Goal: Check status: Check status

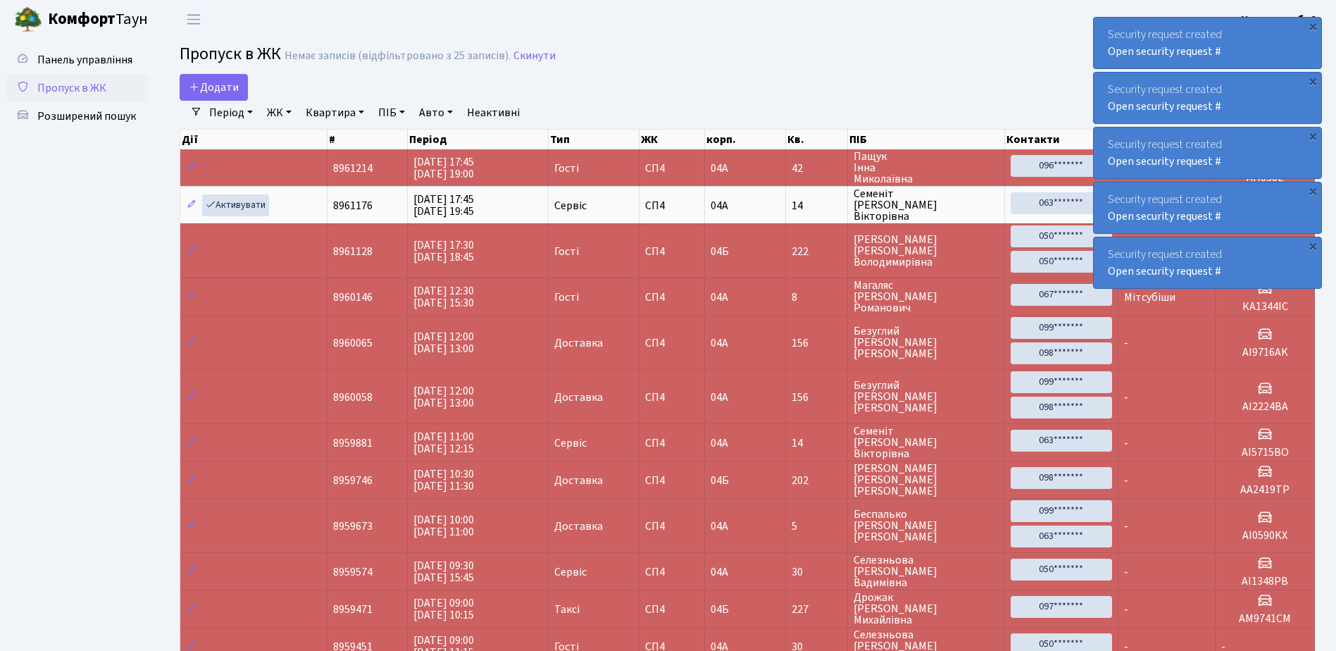
select select "25"
click at [1101, 32] on div "Security request created Open security request #" at bounding box center [1207, 43] width 227 height 51
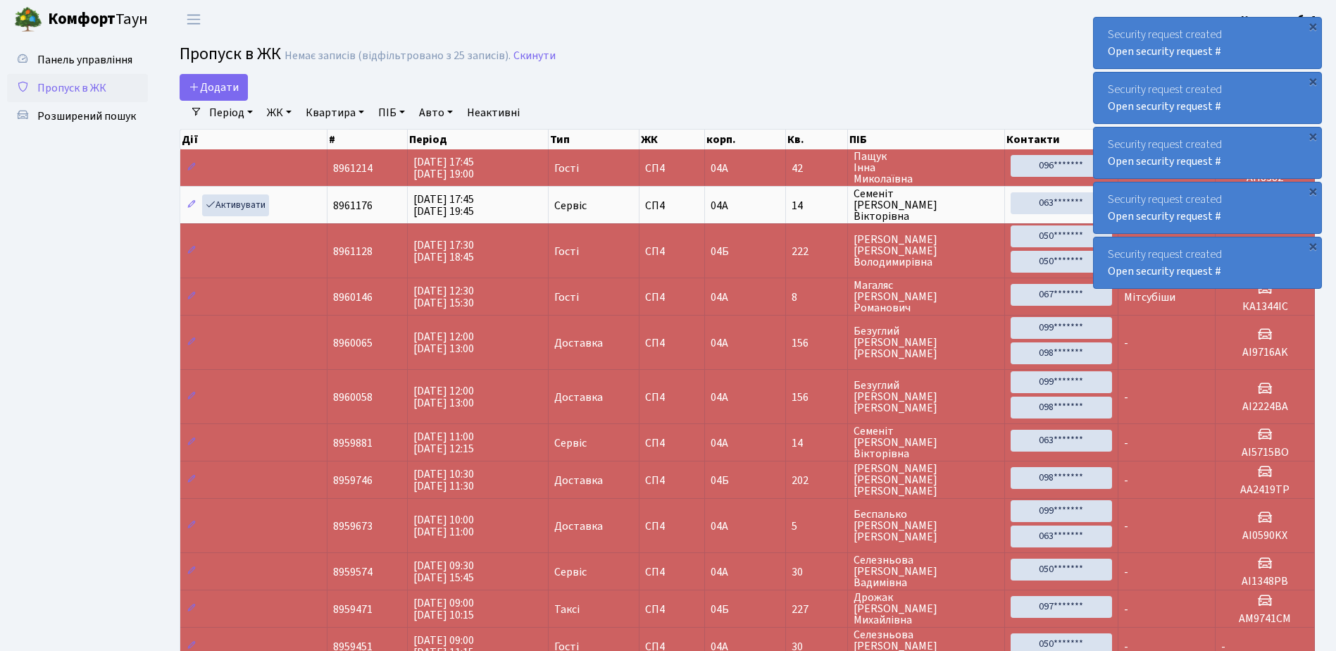
click at [1101, 32] on div "Security request created Open security request #" at bounding box center [1207, 43] width 227 height 51
click at [1104, 32] on div "Security request created Open security request #" at bounding box center [1207, 43] width 227 height 51
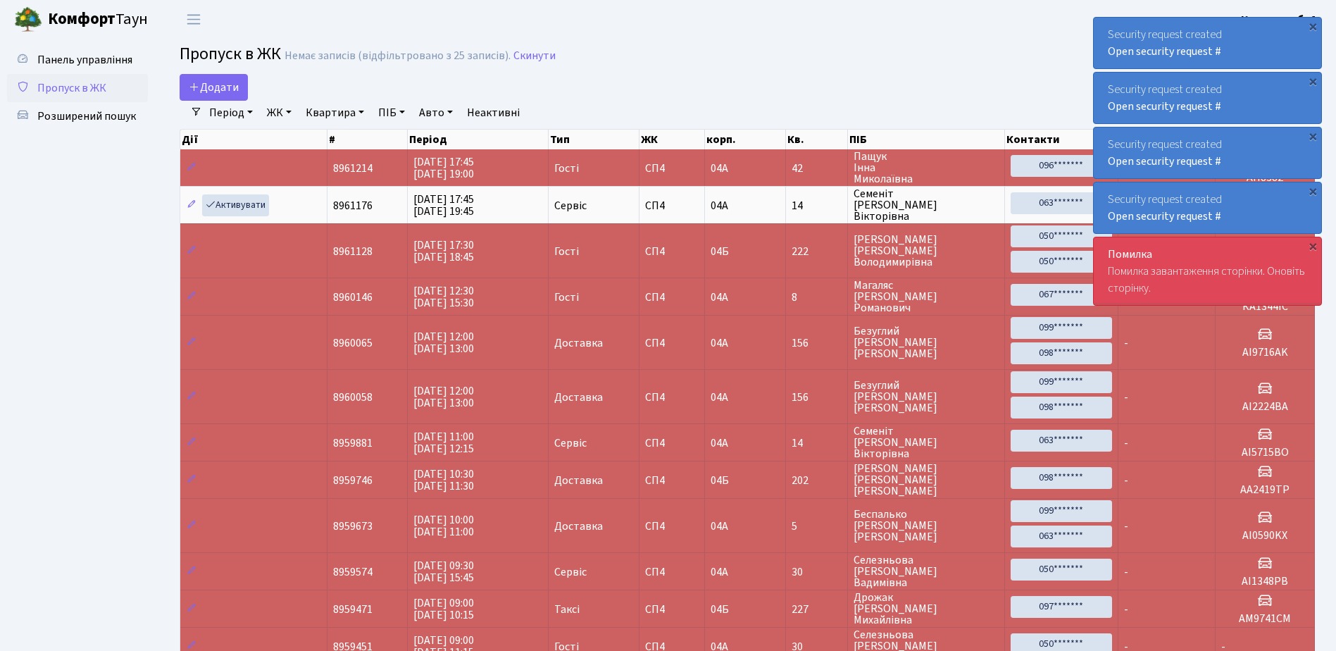
click at [1104, 32] on div "Security request created Open security request #" at bounding box center [1207, 43] width 227 height 51
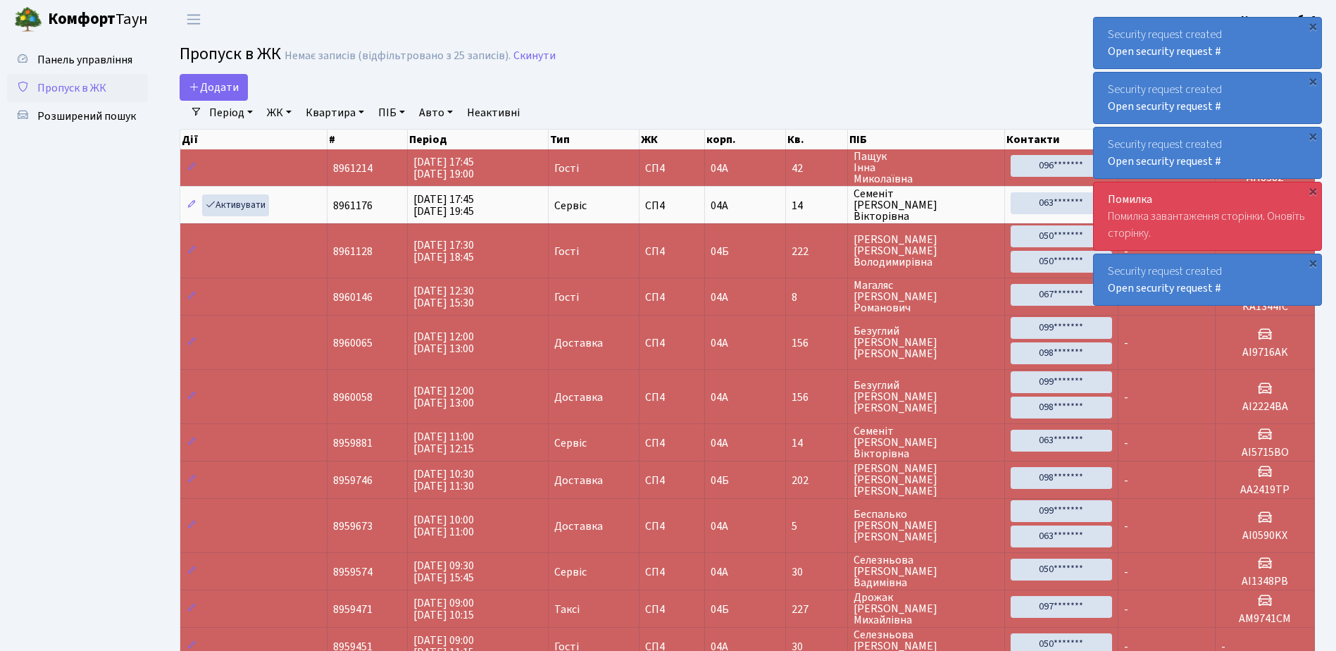
click at [1104, 32] on div "Security request created Open security request #" at bounding box center [1207, 43] width 227 height 51
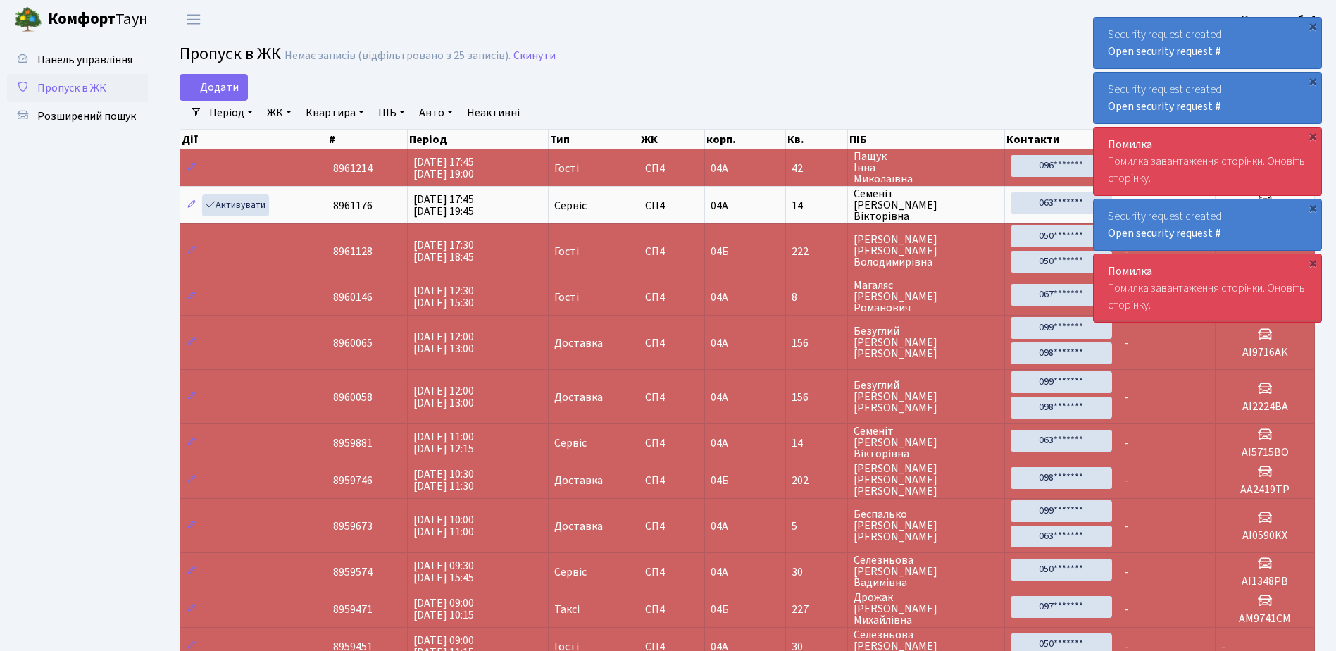
click at [1104, 32] on div "Security request created Open security request #" at bounding box center [1207, 43] width 227 height 51
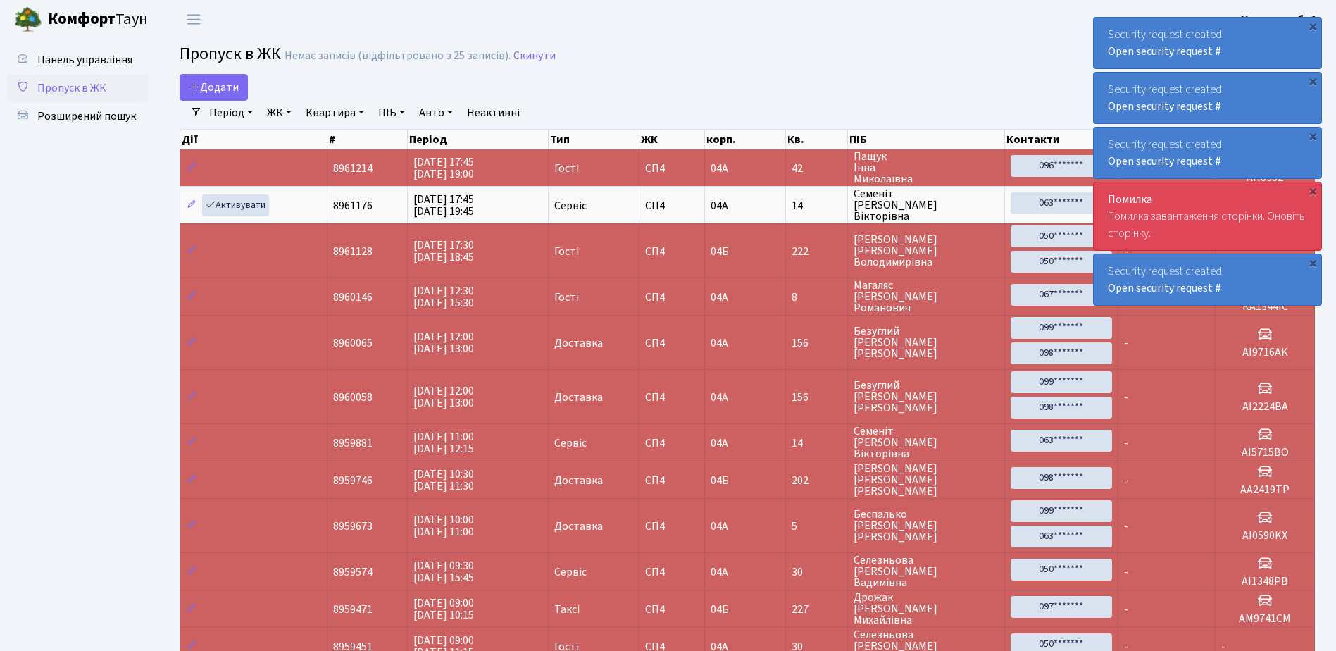
click at [1104, 32] on div "Security request created Open security request #" at bounding box center [1207, 43] width 227 height 51
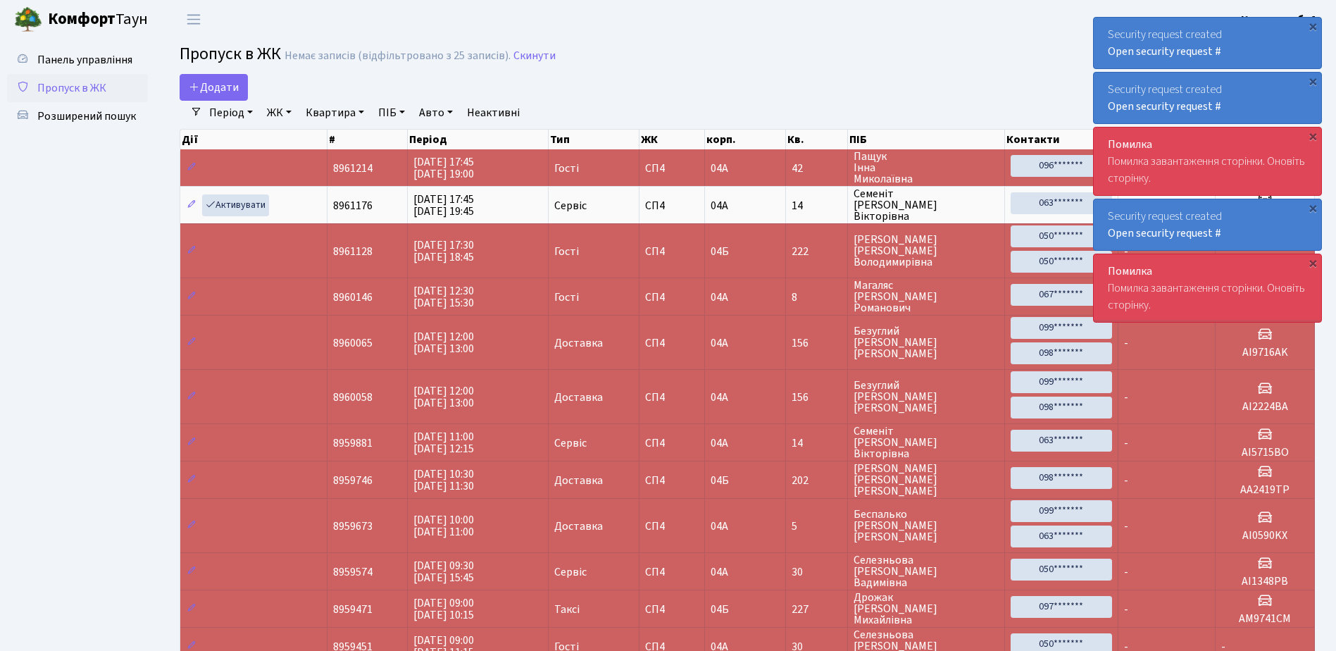
click at [1104, 32] on div "Security request created Open security request #" at bounding box center [1207, 43] width 227 height 51
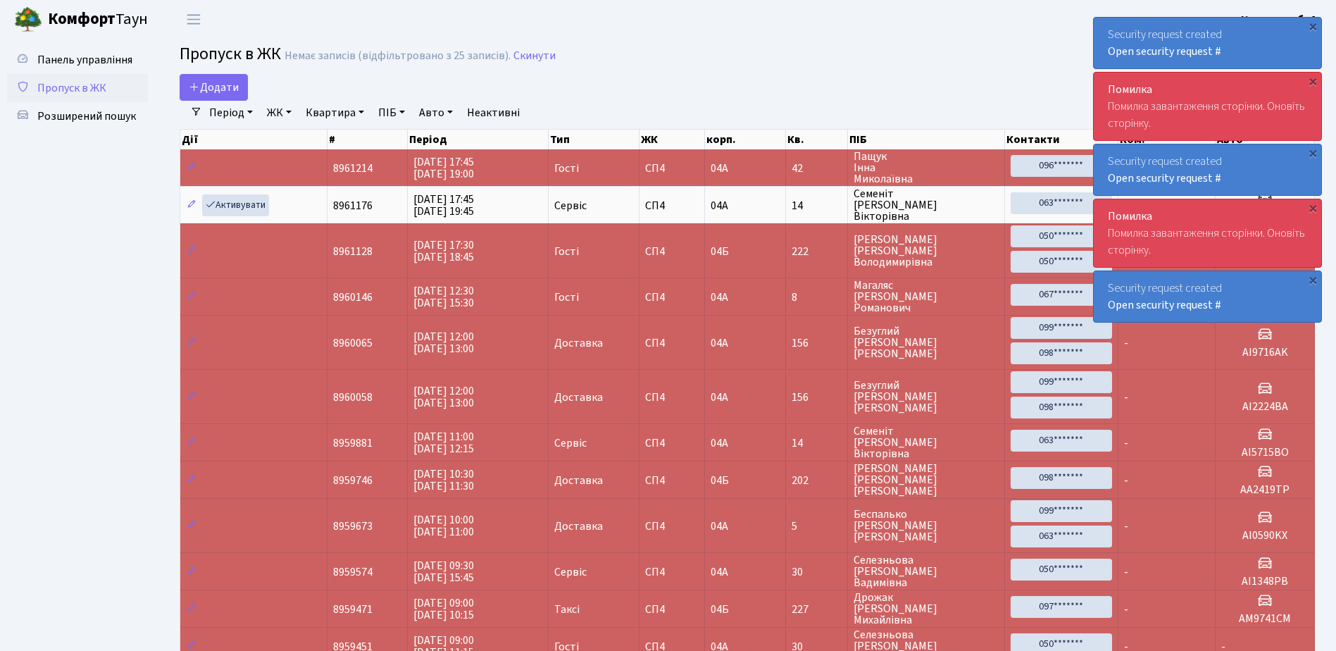
click at [1104, 32] on div "Security request created Open security request #" at bounding box center [1207, 43] width 227 height 51
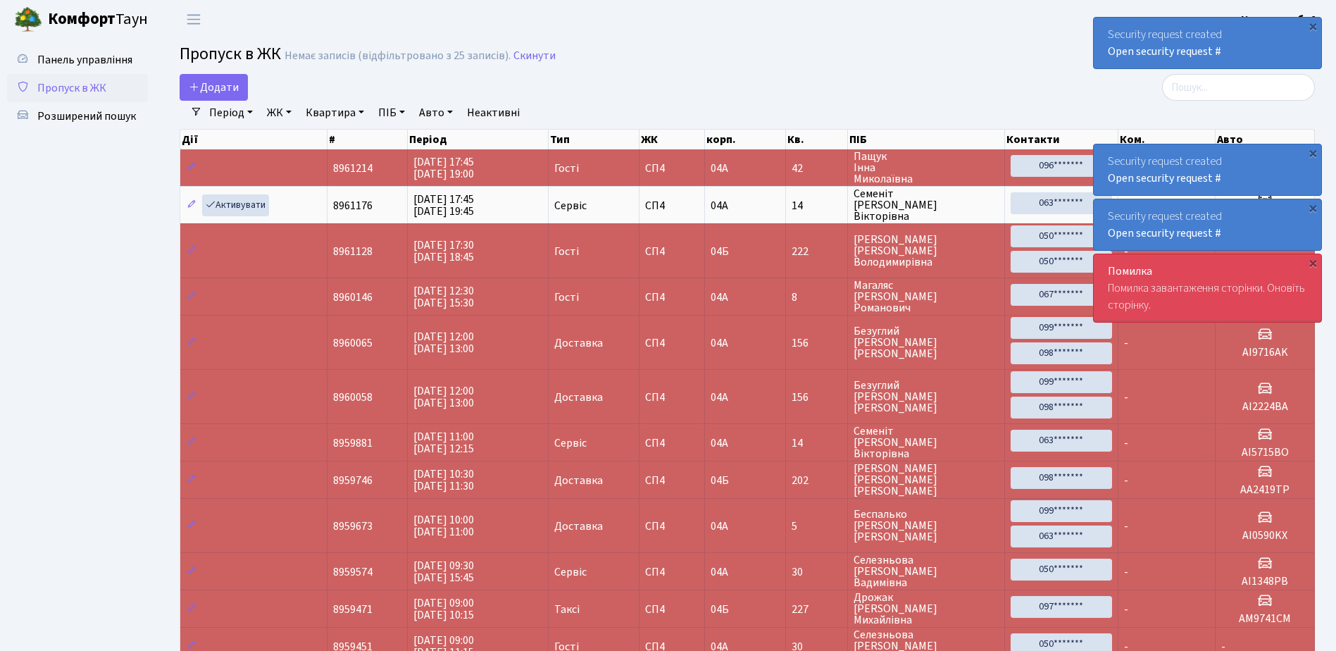
click at [1104, 32] on div "Security request created Open security request #" at bounding box center [1207, 43] width 227 height 51
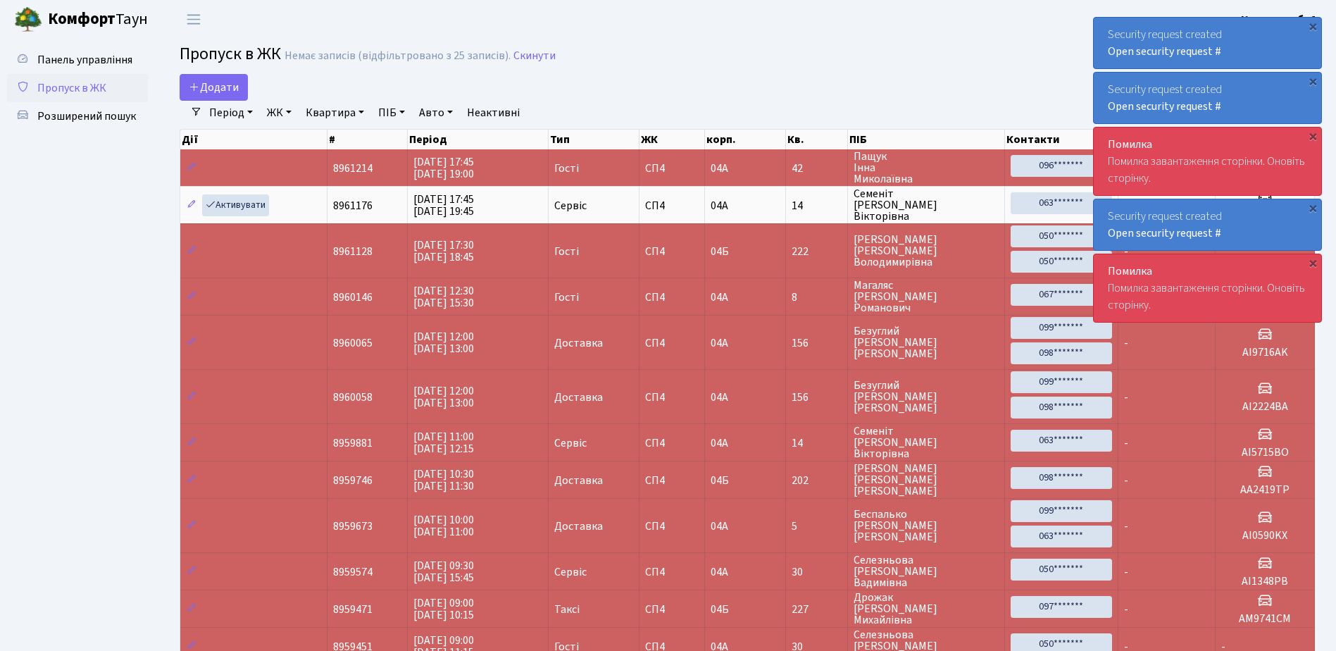
click at [1104, 32] on div "Security request created Open security request #" at bounding box center [1207, 43] width 227 height 51
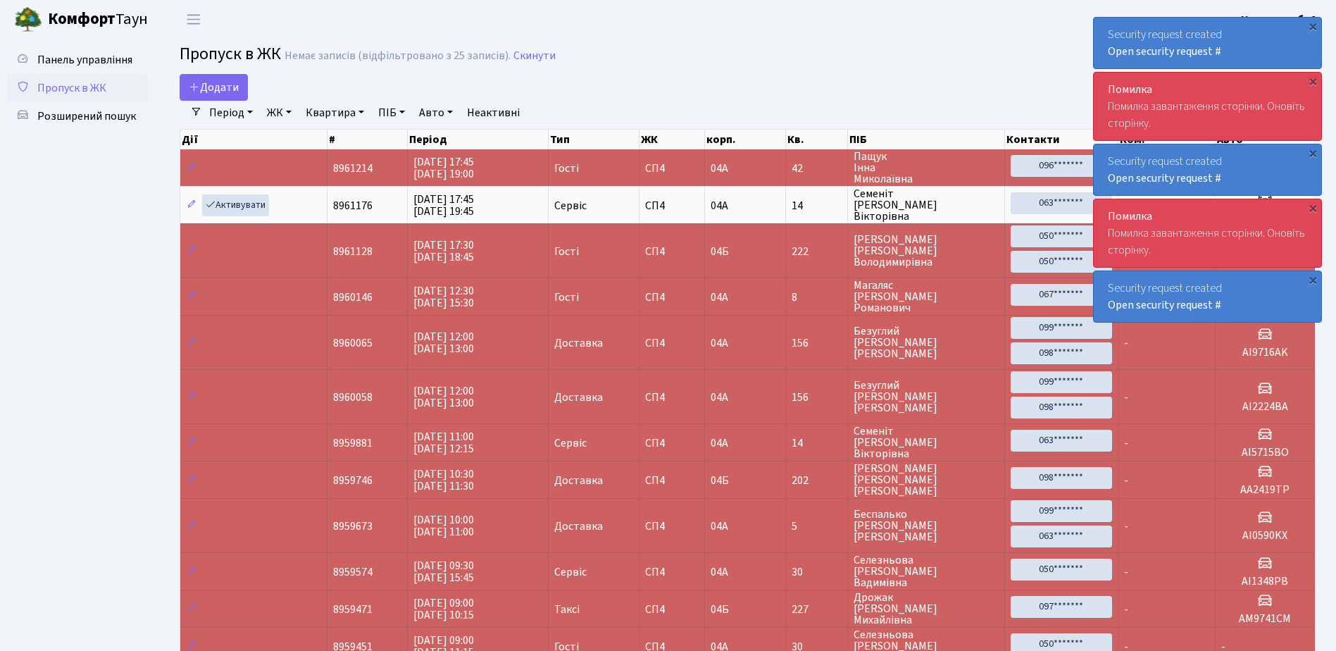
click at [1104, 32] on div "Security request created Open security request #" at bounding box center [1207, 43] width 227 height 51
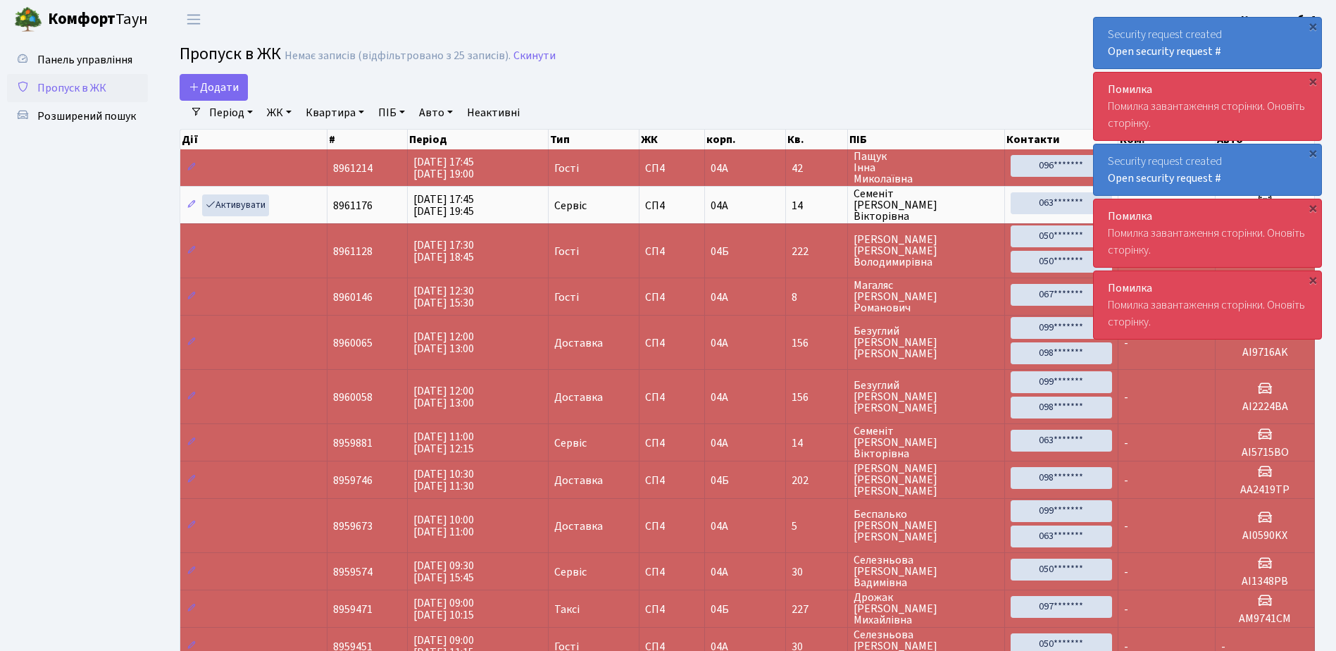
click at [1104, 32] on div "Security request created Open security request #" at bounding box center [1207, 43] width 227 height 51
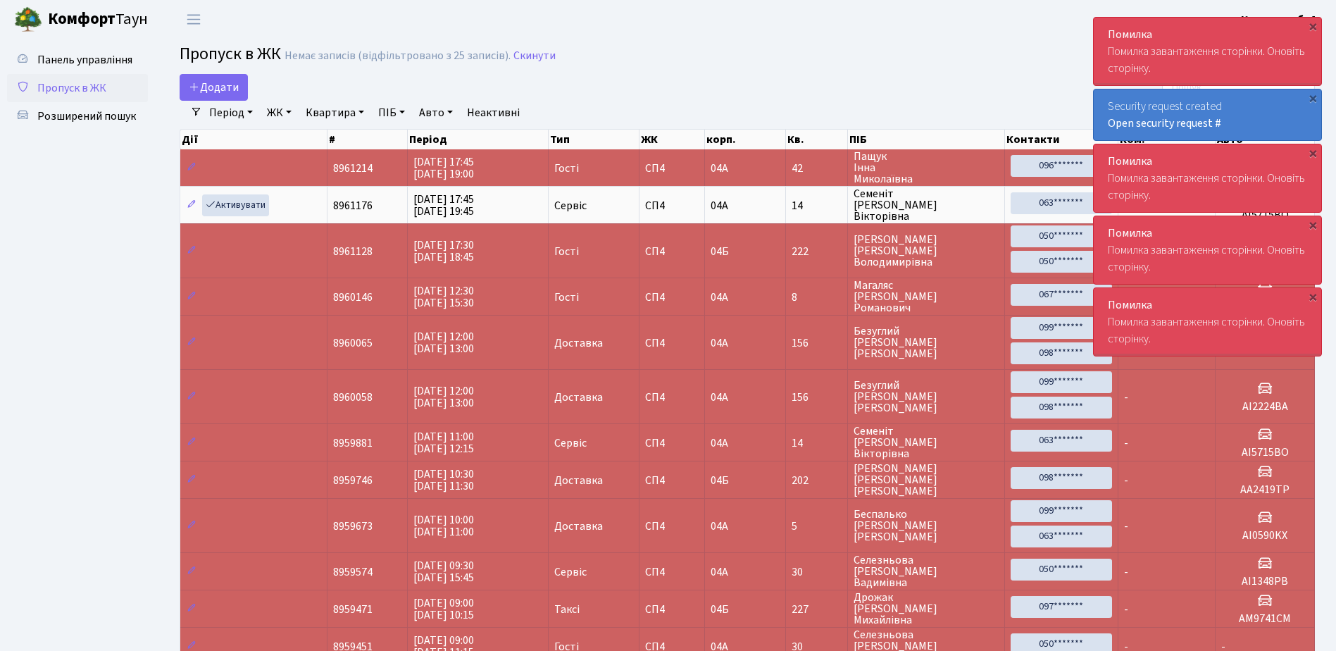
click at [1104, 32] on div "Помилка Помилка завантаження сторінки. Оновіть сторінку." at bounding box center [1207, 52] width 227 height 68
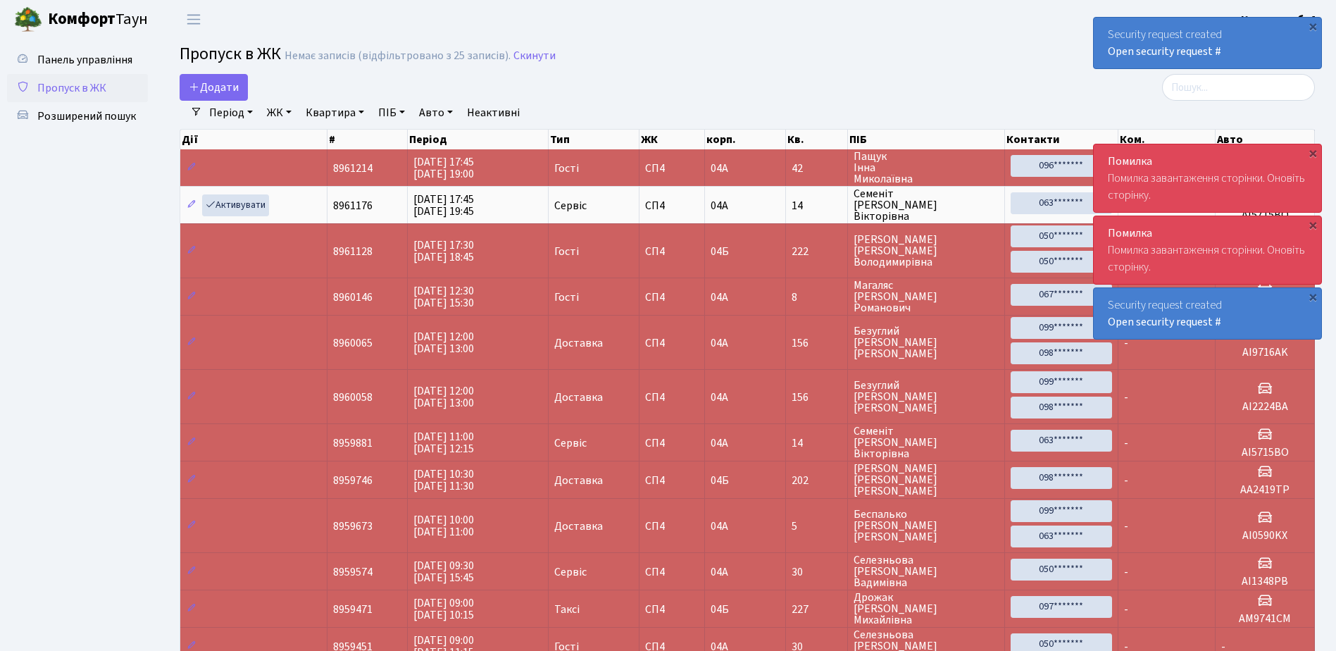
click at [1104, 32] on div "Security request created Open security request #" at bounding box center [1207, 43] width 227 height 51
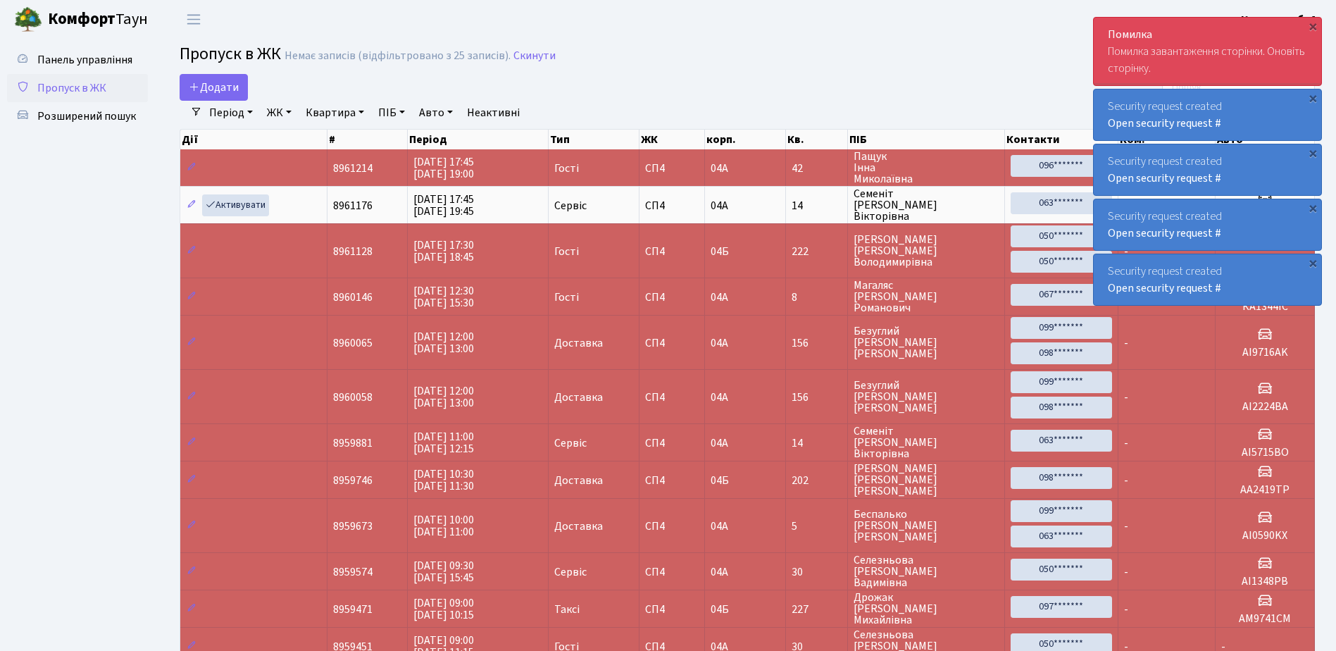
click at [1104, 32] on div "Помилка Помилка завантаження сторінки. Оновіть сторінку." at bounding box center [1207, 52] width 227 height 68
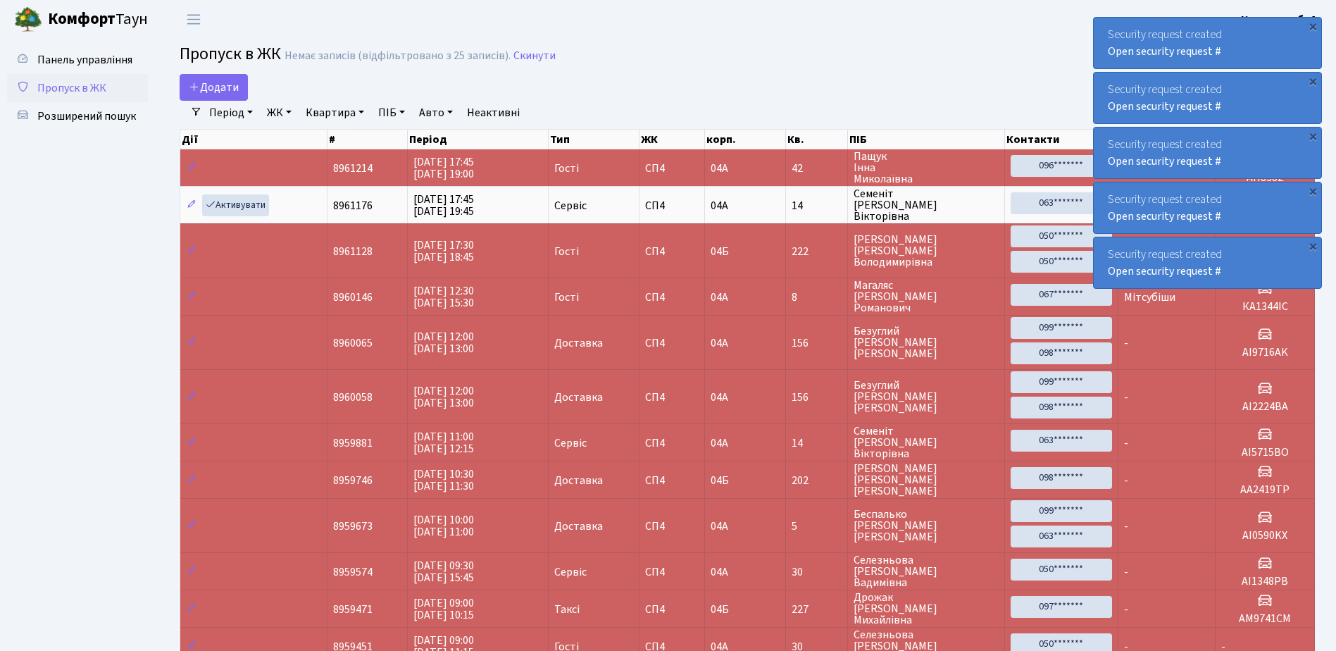
click at [1104, 32] on div "Security request created Open security request #" at bounding box center [1207, 43] width 227 height 51
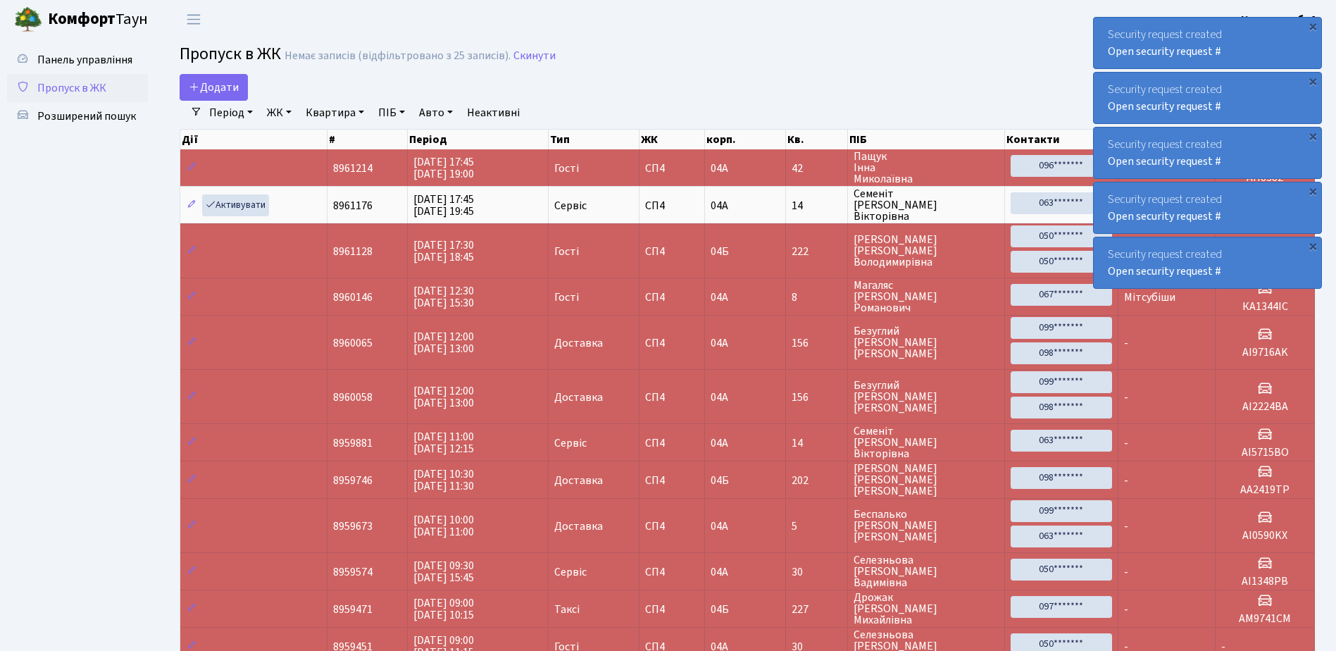
click at [1106, 32] on div "Security request created Open security request #" at bounding box center [1207, 43] width 227 height 51
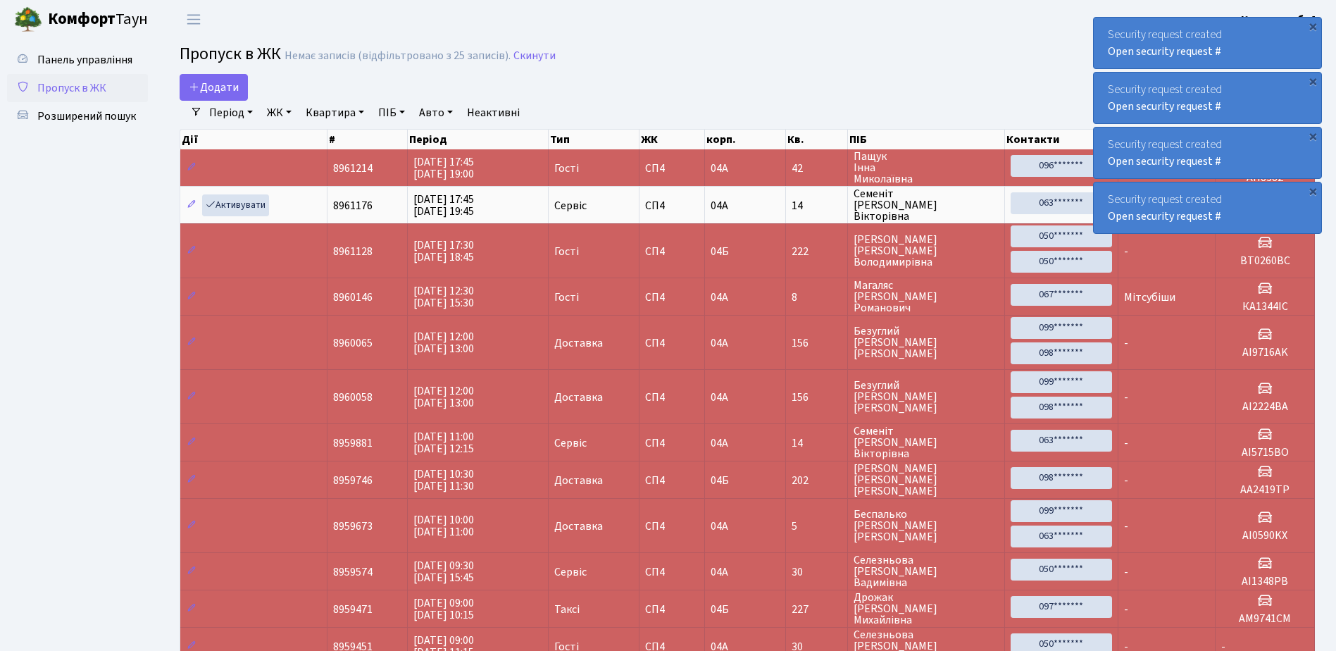
click at [1106, 32] on div "Security request created Open security request #" at bounding box center [1207, 43] width 227 height 51
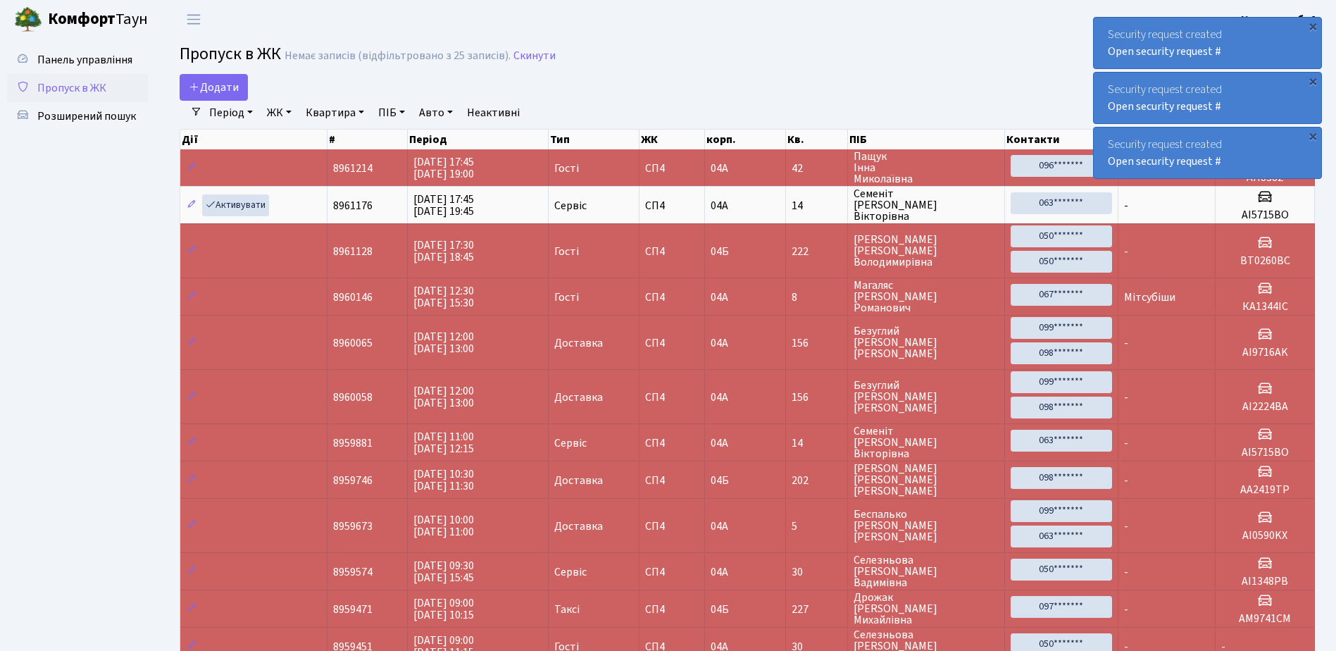
click at [1106, 32] on div "Security request created Open security request #" at bounding box center [1207, 43] width 227 height 51
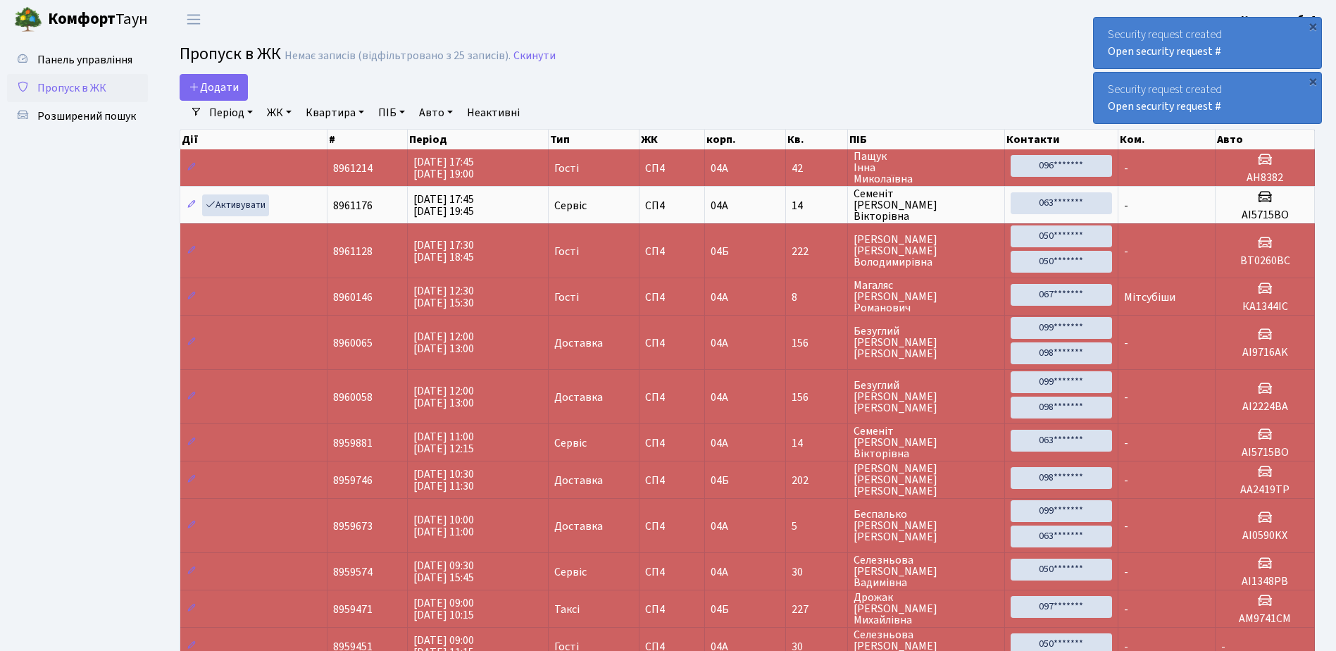
click at [1106, 32] on div "Security request created Open security request #" at bounding box center [1207, 43] width 227 height 51
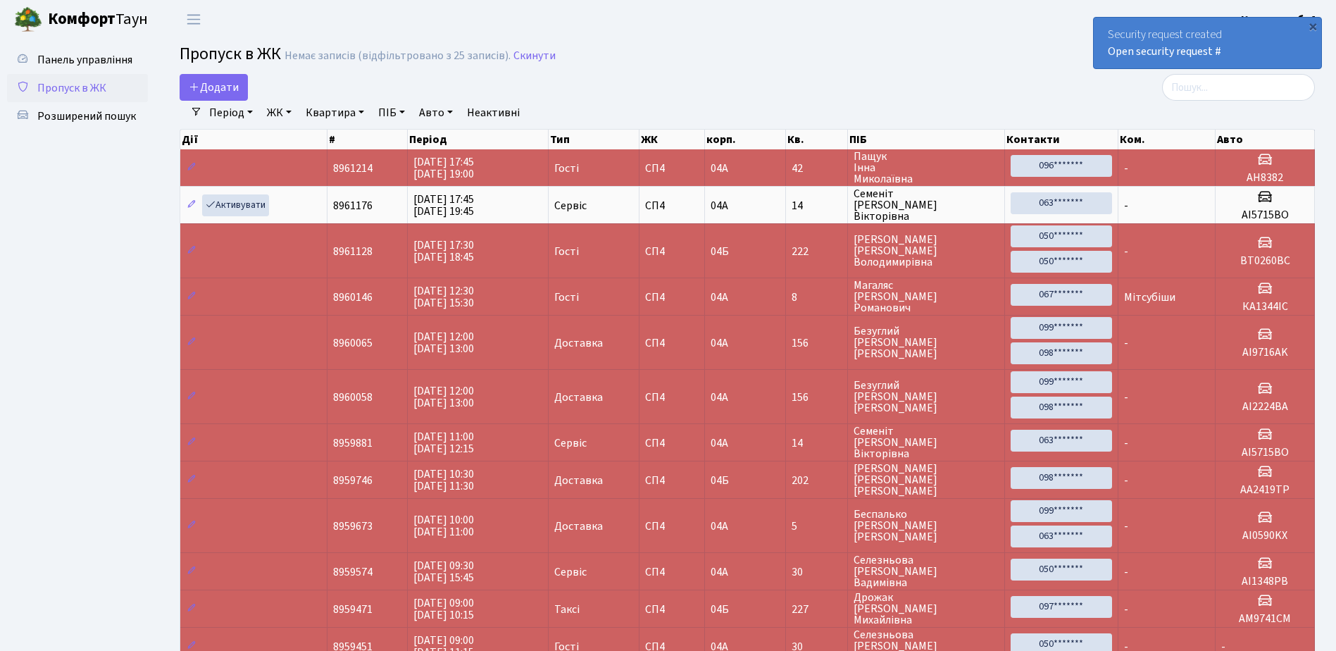
click at [1106, 32] on div "Security request created Open security request #" at bounding box center [1207, 43] width 227 height 51
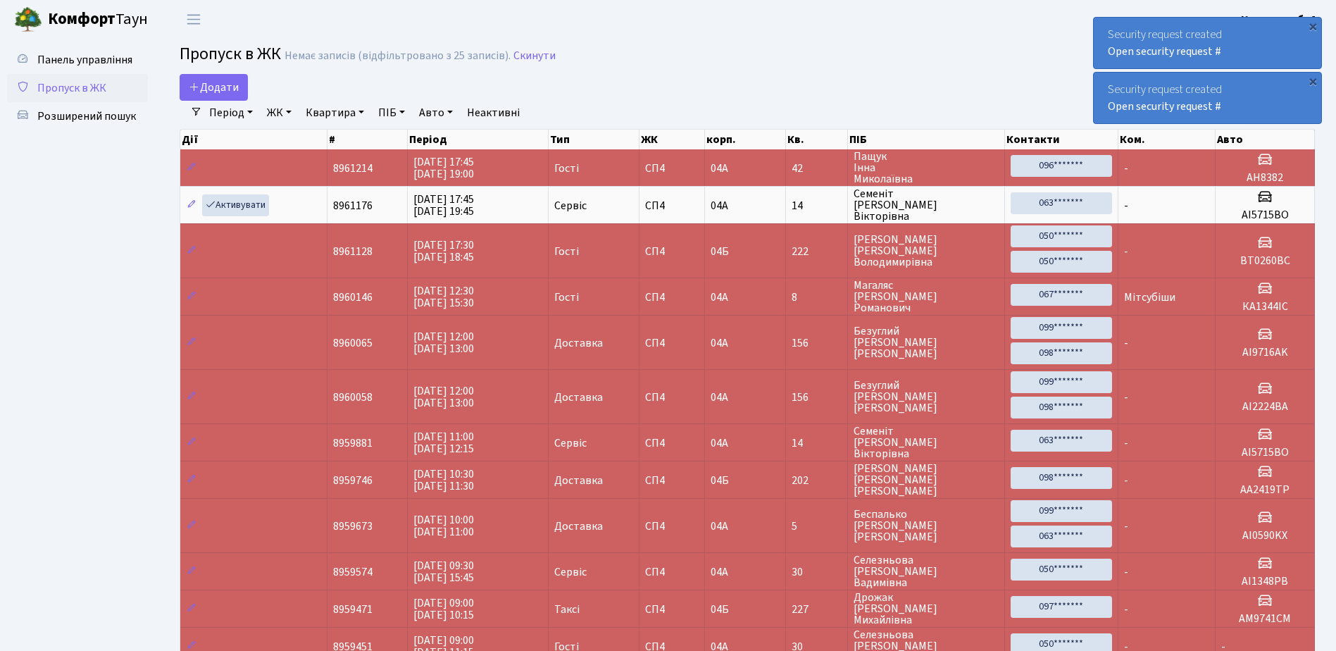
click at [1101, 32] on div "Security request created Open security request #" at bounding box center [1207, 43] width 227 height 51
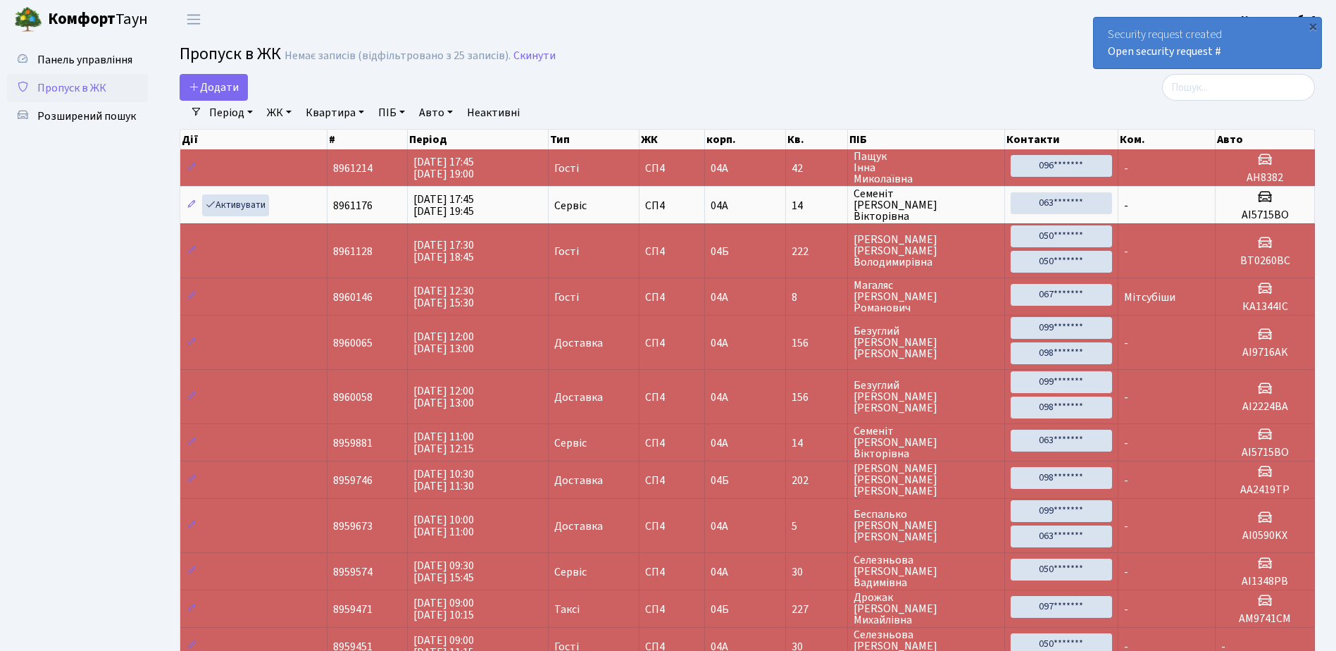
click at [1101, 32] on div "Security request created Open security request #" at bounding box center [1207, 43] width 227 height 51
click at [1104, 28] on div "Security request created Open security request #" at bounding box center [1207, 43] width 227 height 51
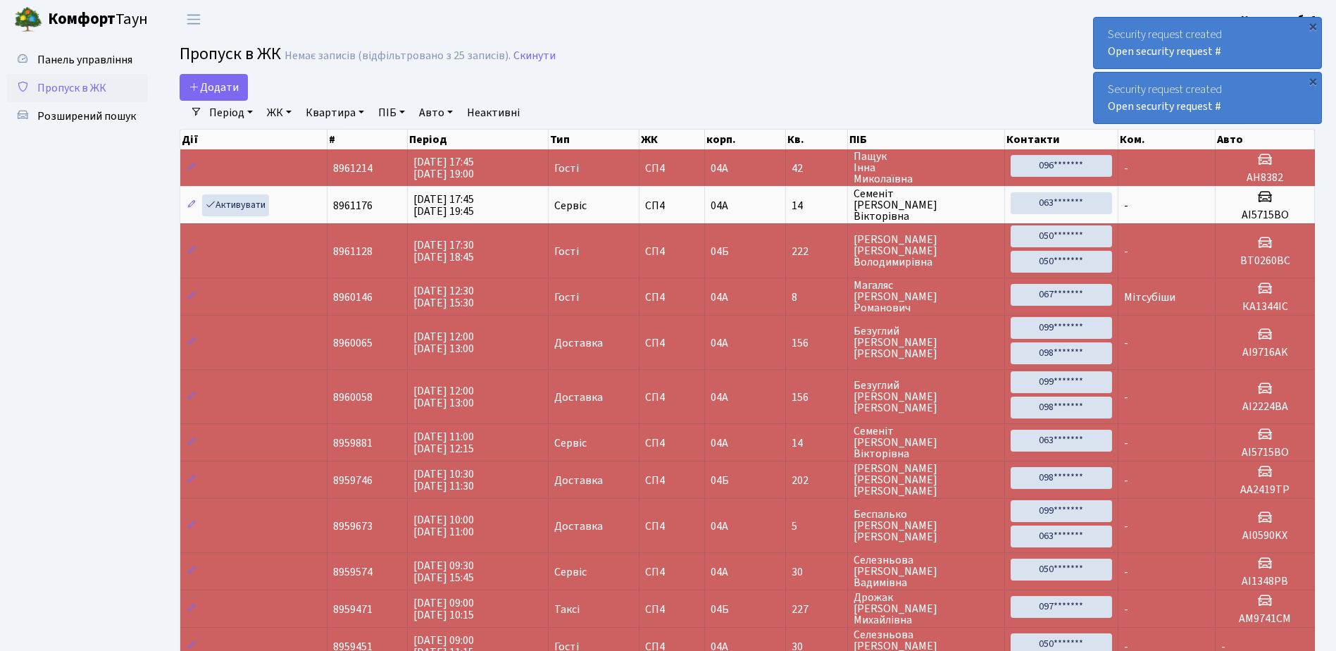
click at [1102, 34] on div "Security request created Open security request #" at bounding box center [1207, 43] width 227 height 51
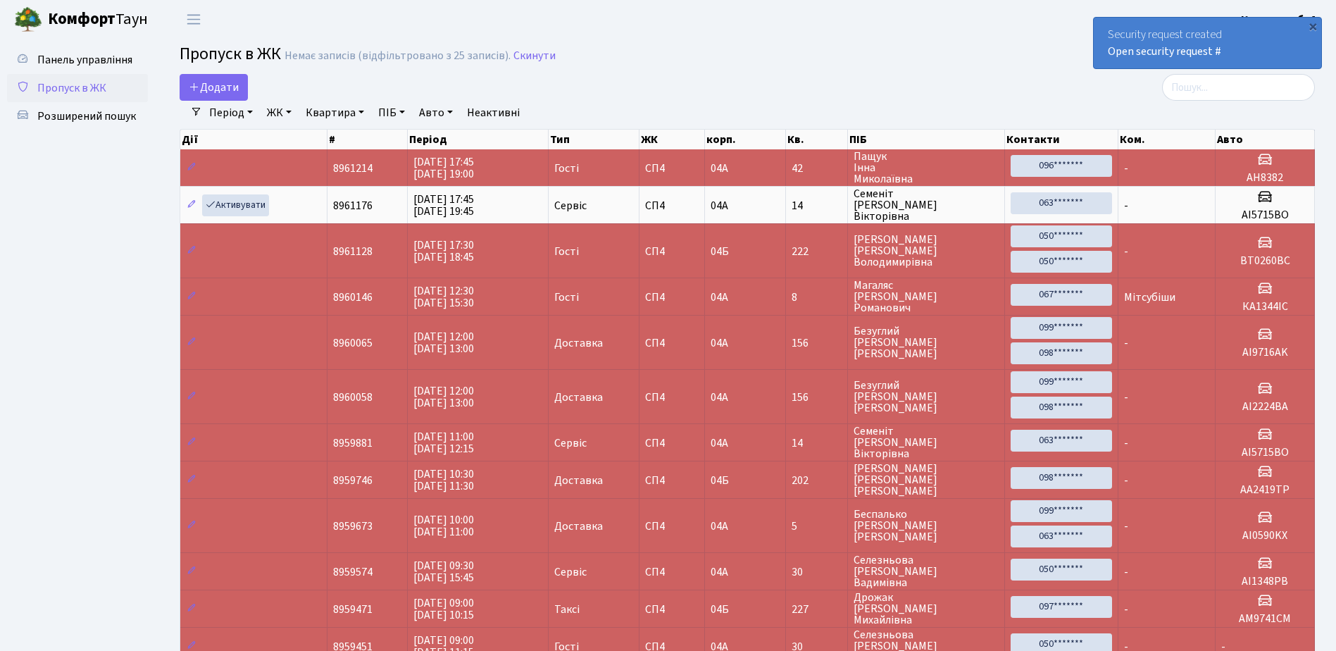
click at [1102, 35] on div "Security request created Open security request #" at bounding box center [1207, 43] width 227 height 51
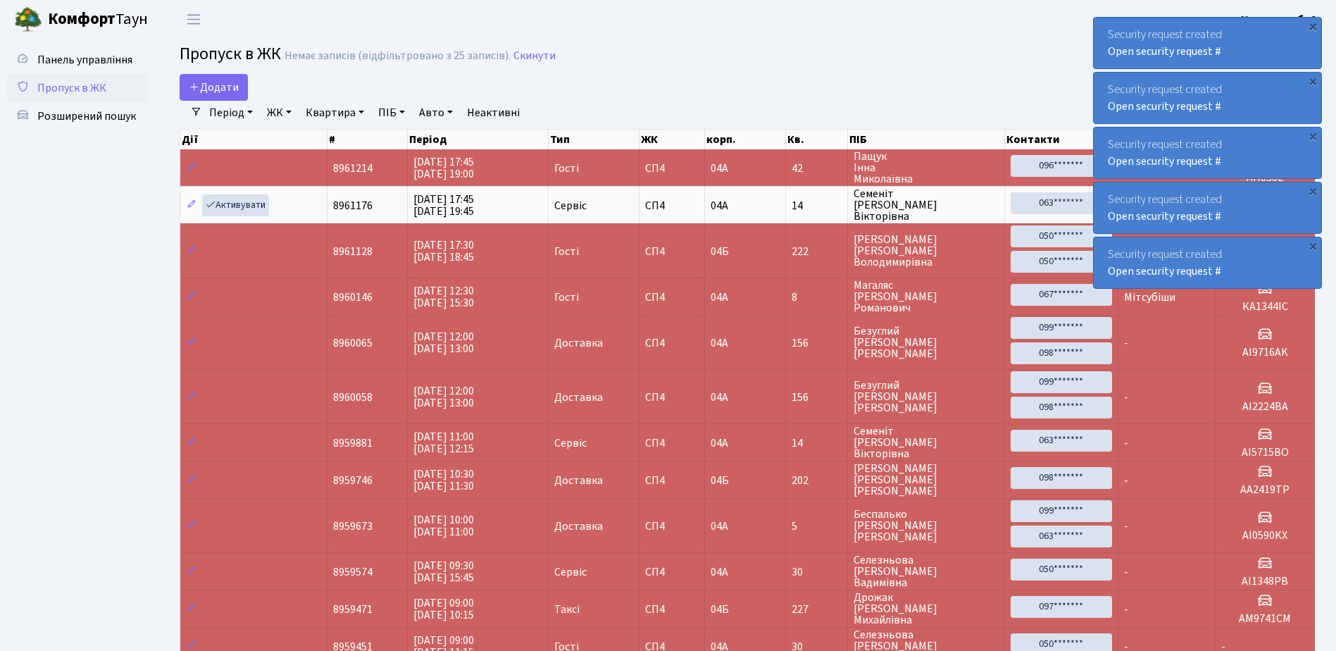
click at [1100, 34] on div "Security request created Open security request #" at bounding box center [1207, 43] width 227 height 51
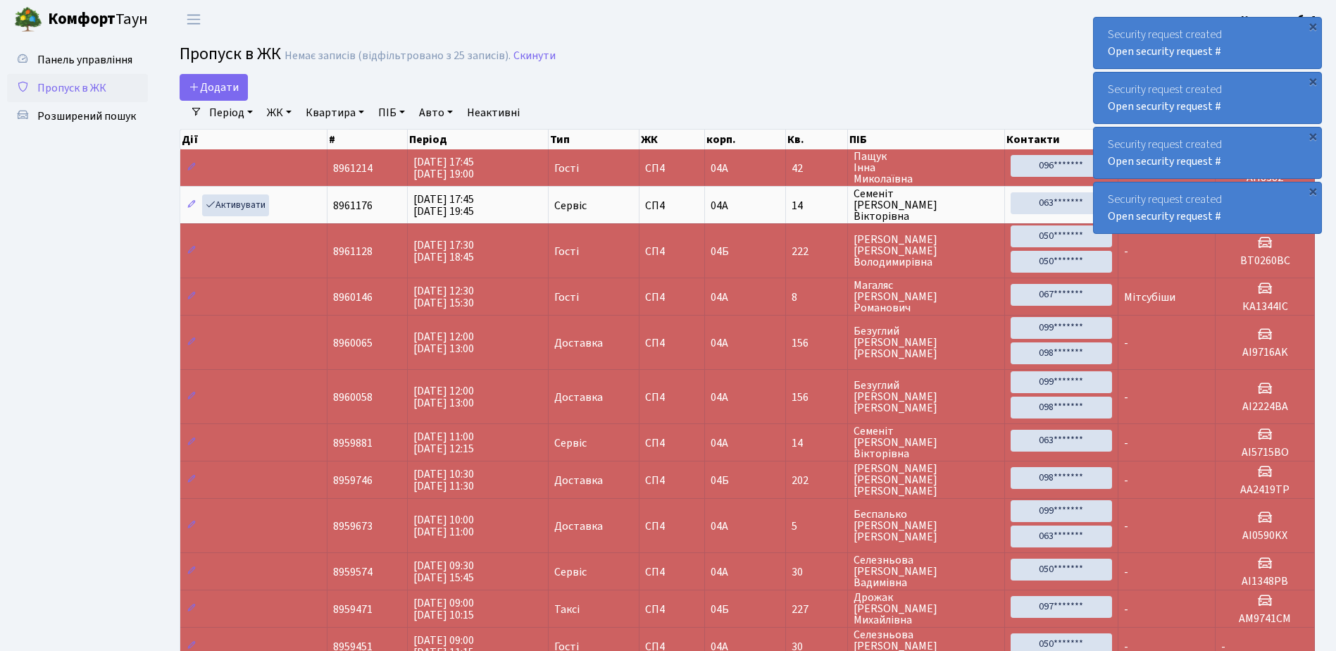
click at [1100, 34] on div "Security request created Open security request #" at bounding box center [1207, 43] width 227 height 51
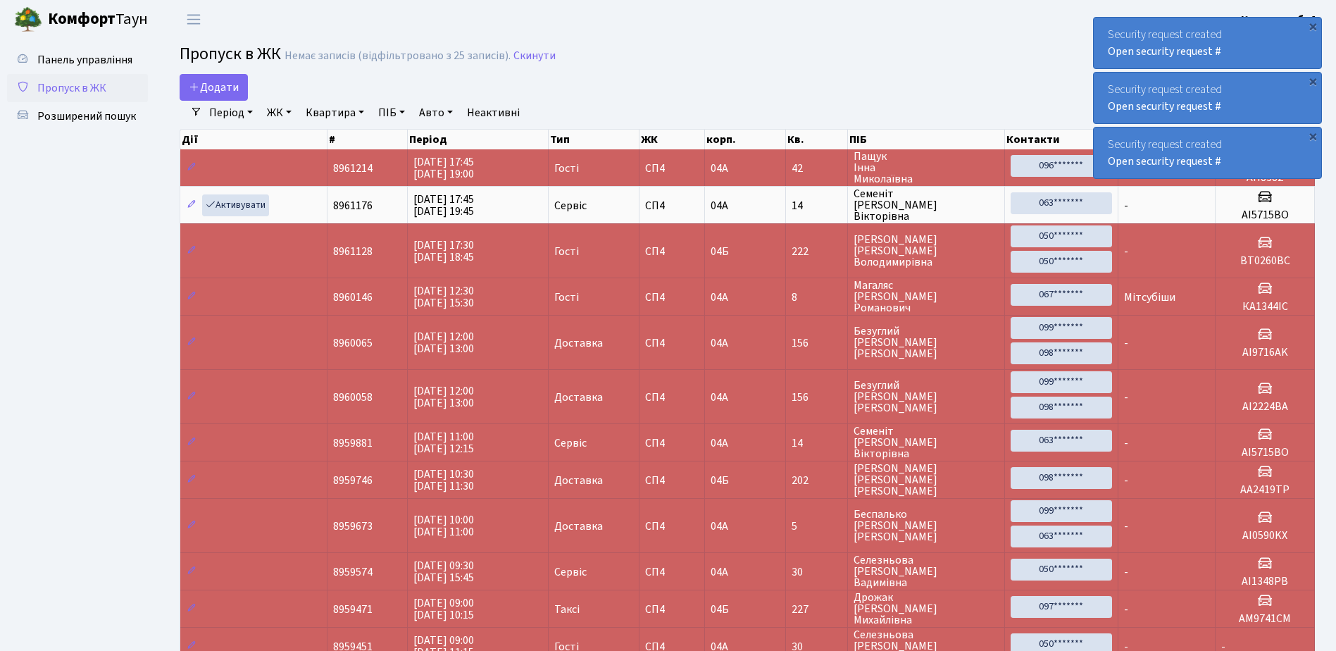
click at [1100, 34] on div "Security request created Open security request #" at bounding box center [1207, 43] width 227 height 51
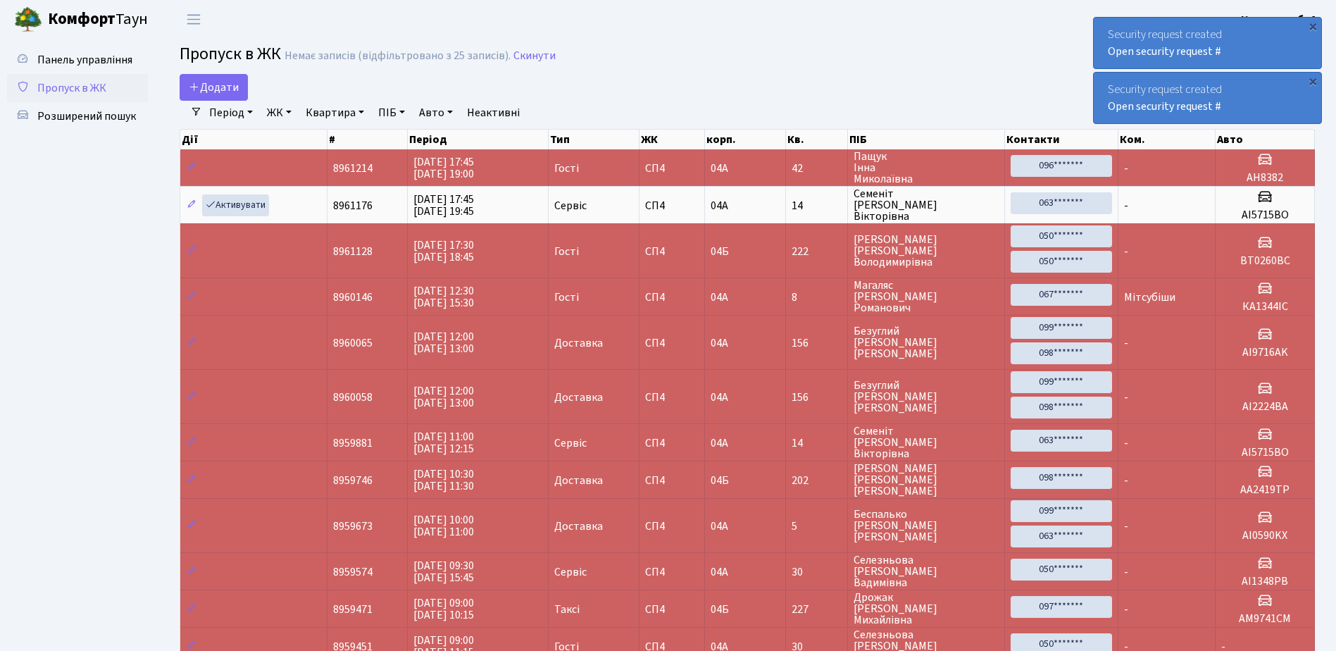
click at [1100, 34] on div "Security request created Open security request #" at bounding box center [1207, 43] width 227 height 51
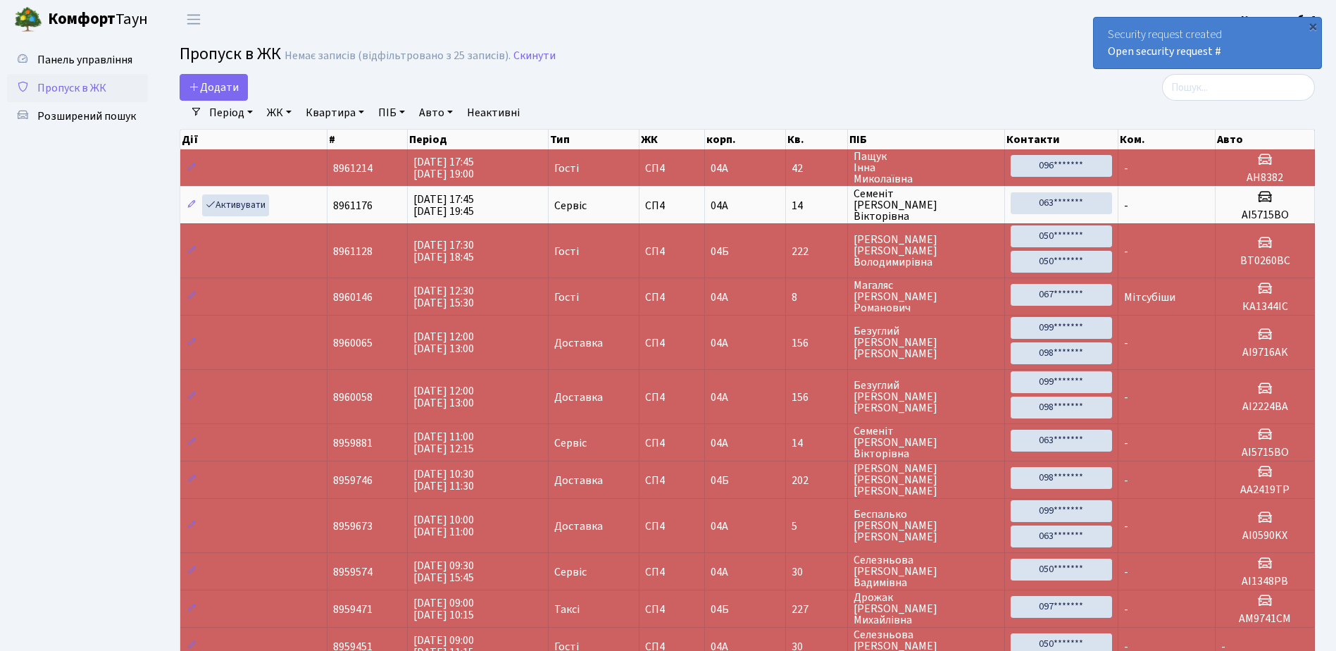
click at [1100, 34] on div "Security request created Open security request #" at bounding box center [1207, 43] width 227 height 51
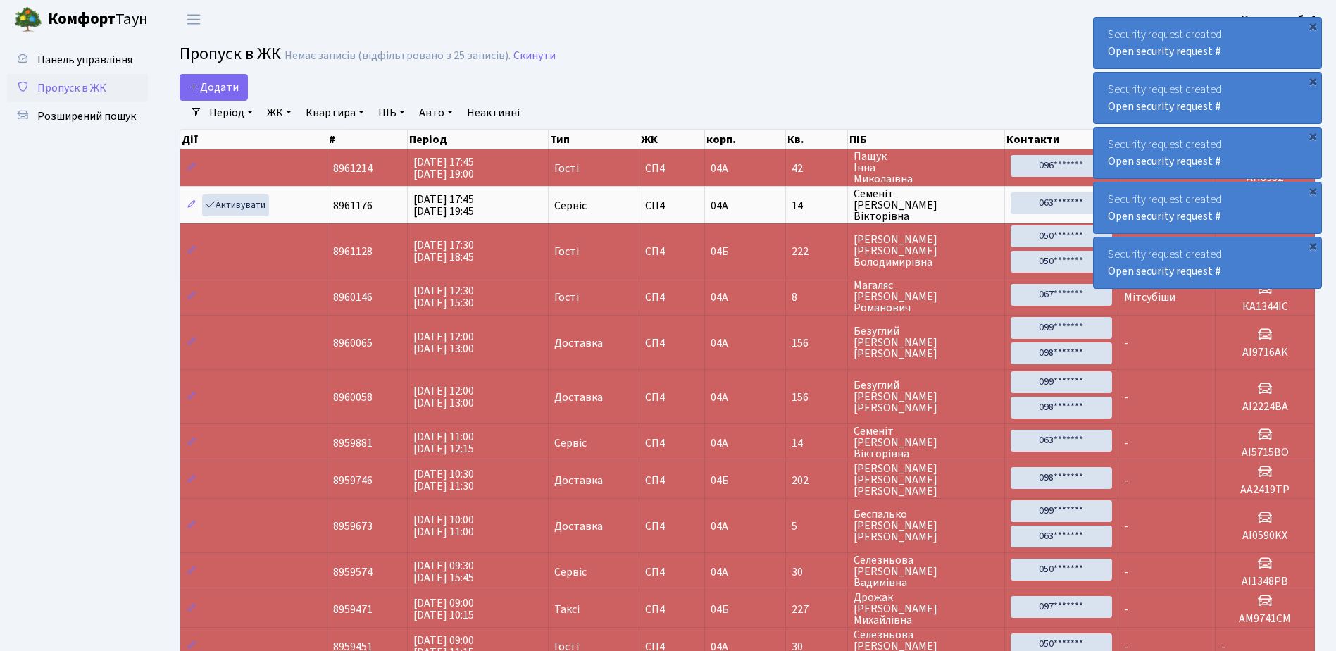
click at [1101, 42] on div "Security request created Open security request #" at bounding box center [1207, 43] width 227 height 51
click at [1103, 44] on div "Security request created Open security request #" at bounding box center [1207, 43] width 227 height 51
click at [1104, 44] on div "Security request created Open security request #" at bounding box center [1207, 43] width 227 height 51
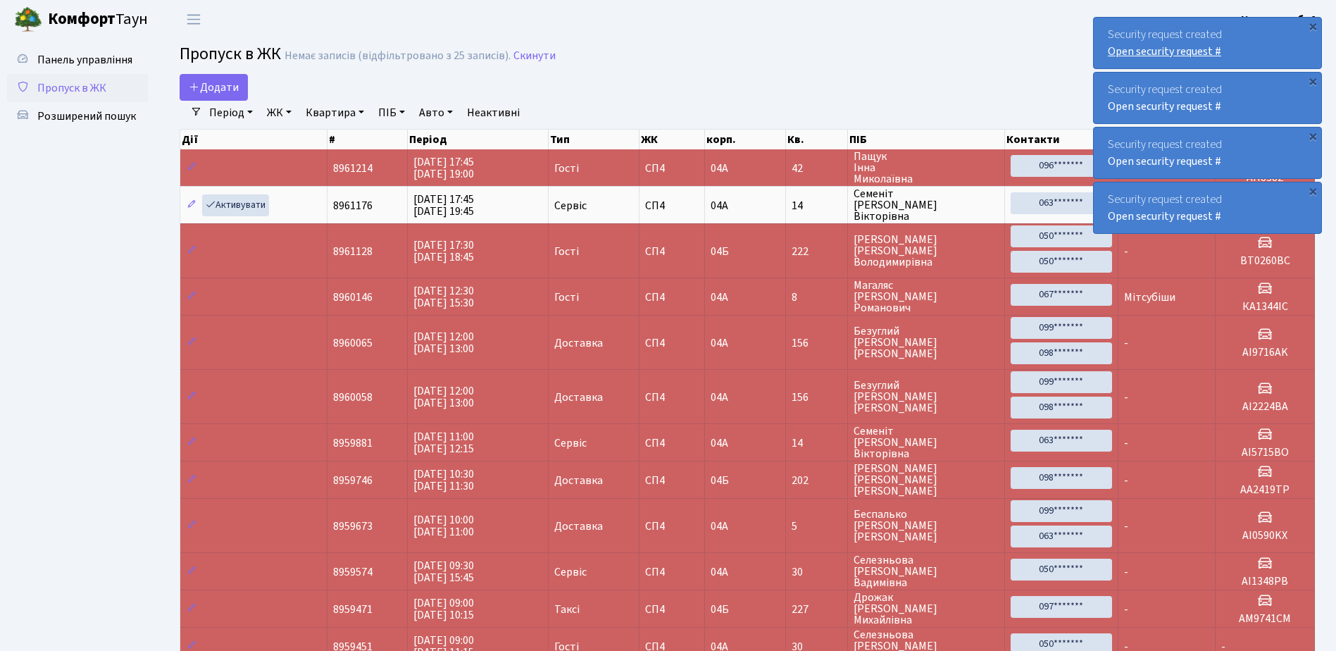
click at [1109, 49] on div "Security request created Open security request #" at bounding box center [1207, 43] width 227 height 51
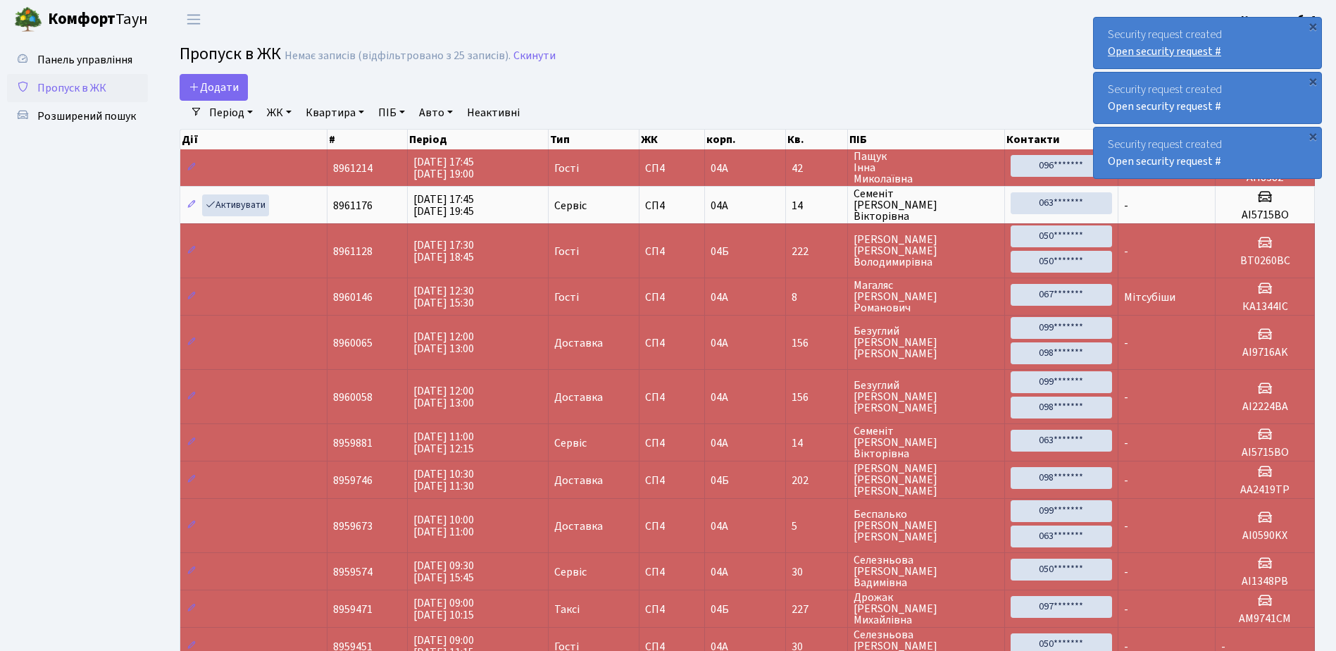
click at [1109, 51] on link "Open security request #" at bounding box center [1164, 51] width 113 height 15
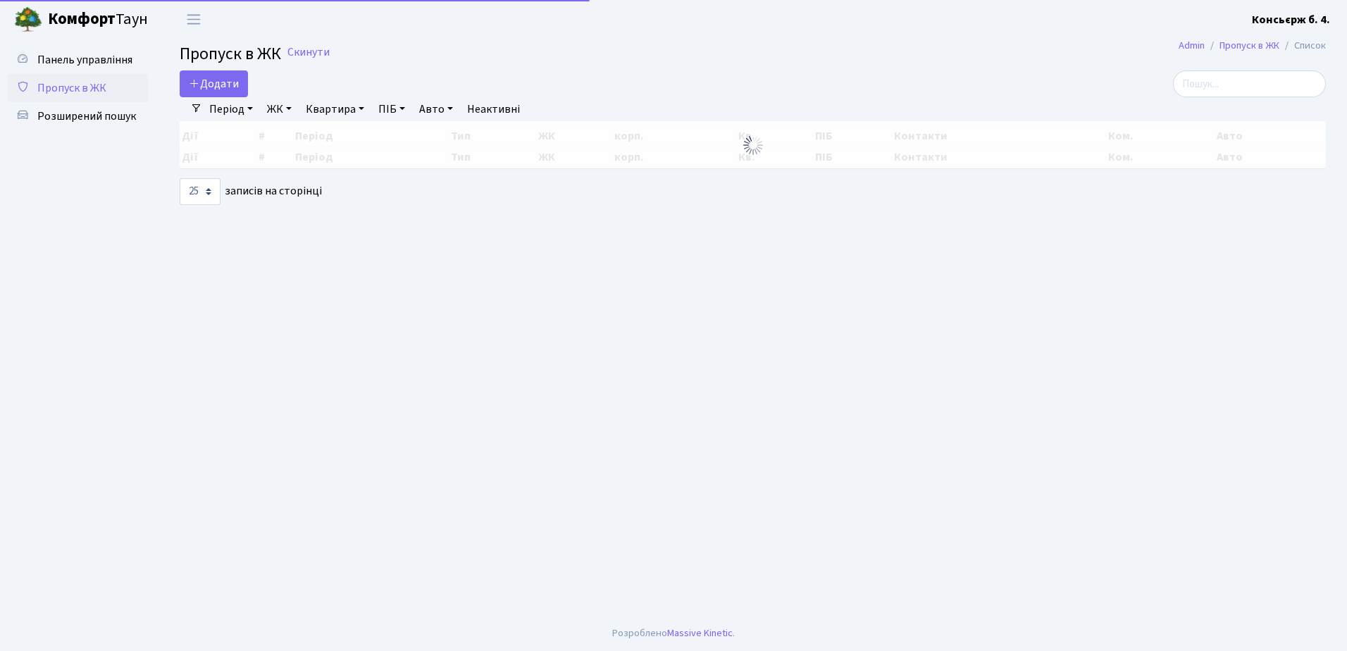
select select "25"
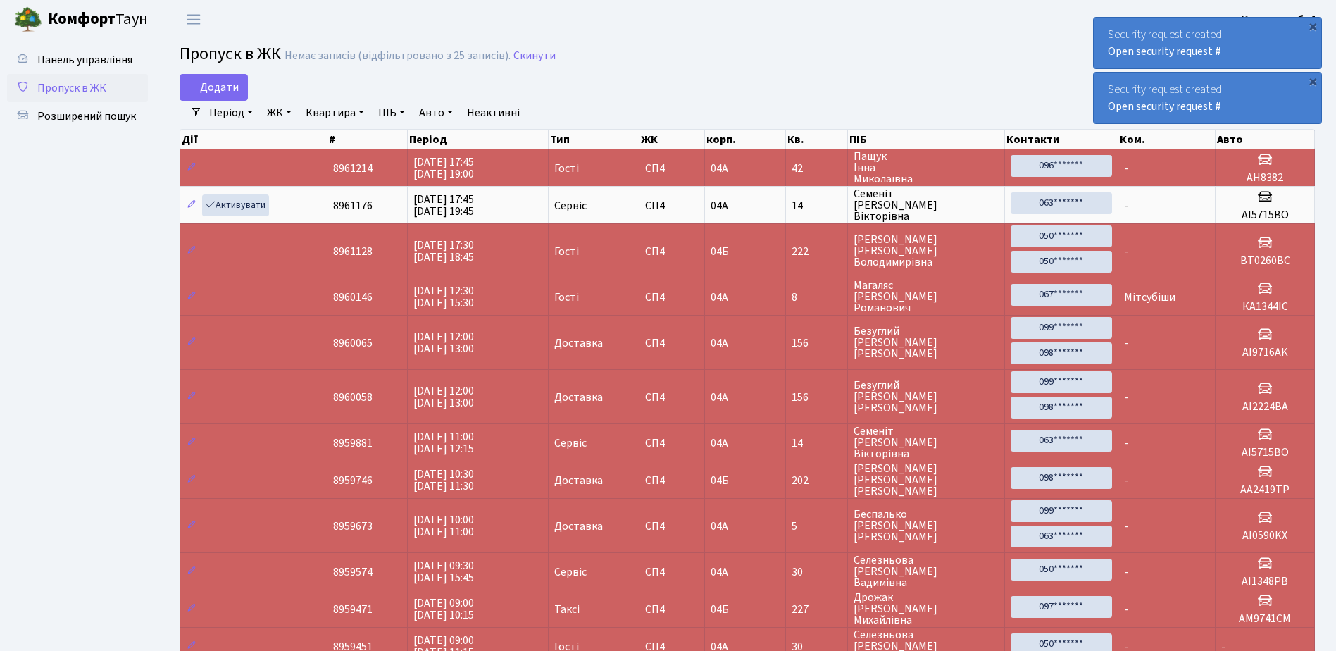
click at [1106, 30] on div "Security request created Open security request #" at bounding box center [1207, 43] width 227 height 51
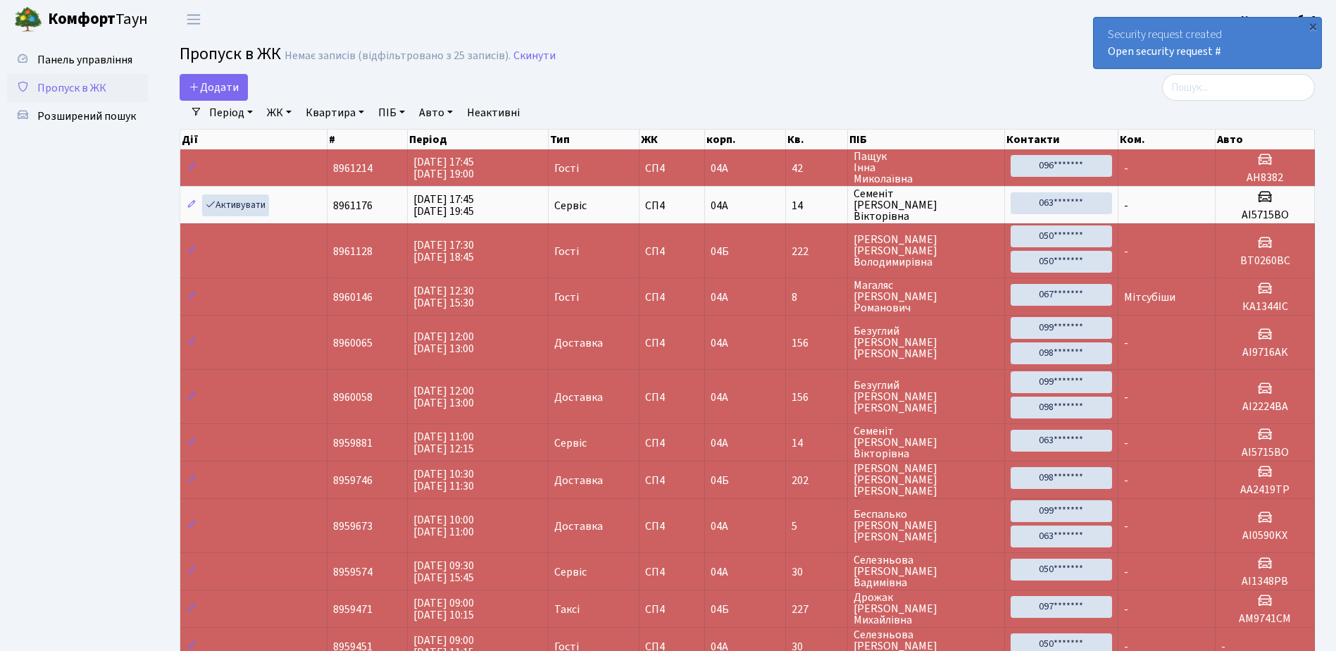
click at [1106, 30] on div "Security request created Open security request #" at bounding box center [1207, 43] width 227 height 51
